Goal: Information Seeking & Learning: Learn about a topic

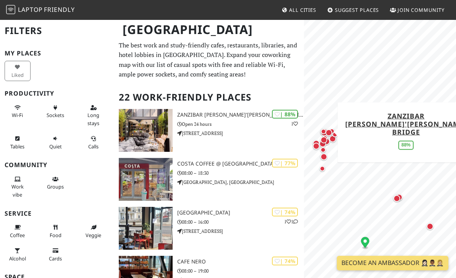
click at [379, 127] on link "Zanzibar [PERSON_NAME]'[PERSON_NAME] Bridge" at bounding box center [405, 123] width 121 height 25
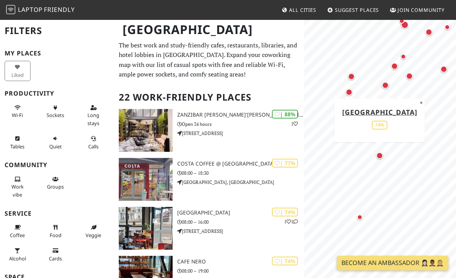
click at [402, 111] on link "[GEOGRAPHIC_DATA]" at bounding box center [379, 111] width 75 height 9
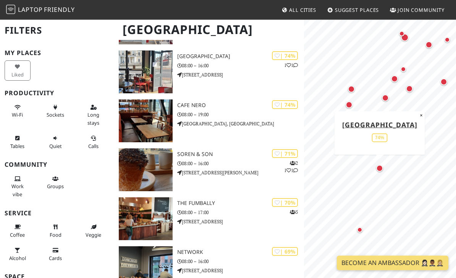
scroll to position [157, 0]
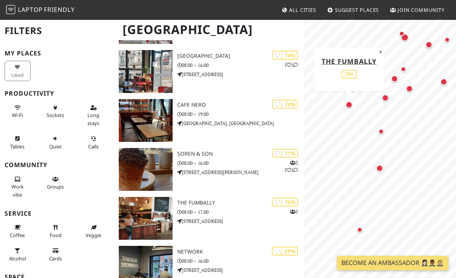
click at [164, 214] on img at bounding box center [146, 218] width 54 height 43
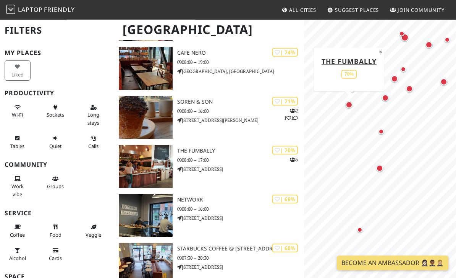
scroll to position [208, 0]
click at [204, 156] on p "08:00 – 17:00" at bounding box center [240, 159] width 127 height 7
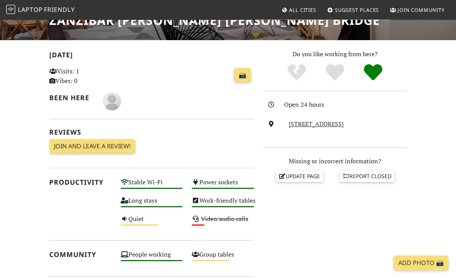
scroll to position [138, 0]
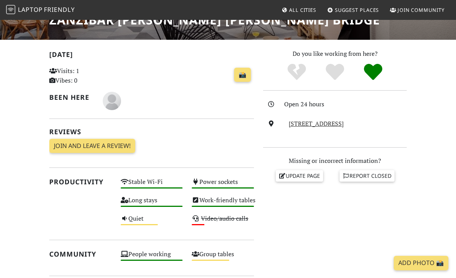
click at [344, 124] on link "34-37 Ormond Quay Lower, D01 H3V5, Dublin" at bounding box center [316, 123] width 55 height 8
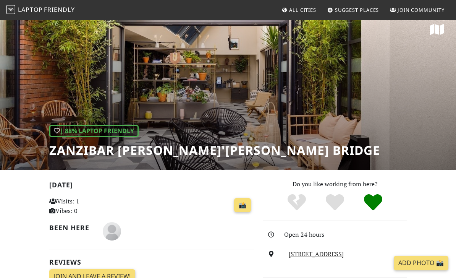
scroll to position [0, 0]
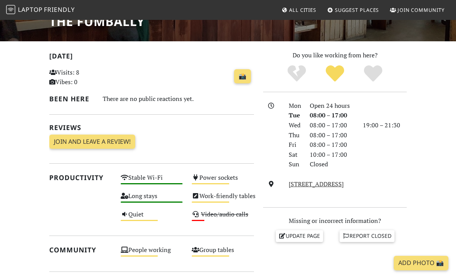
scroll to position [135, 0]
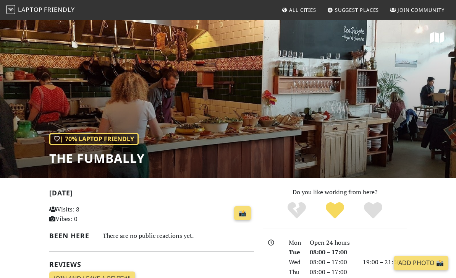
scroll to position [176, 0]
